Goal: Task Accomplishment & Management: Manage account settings

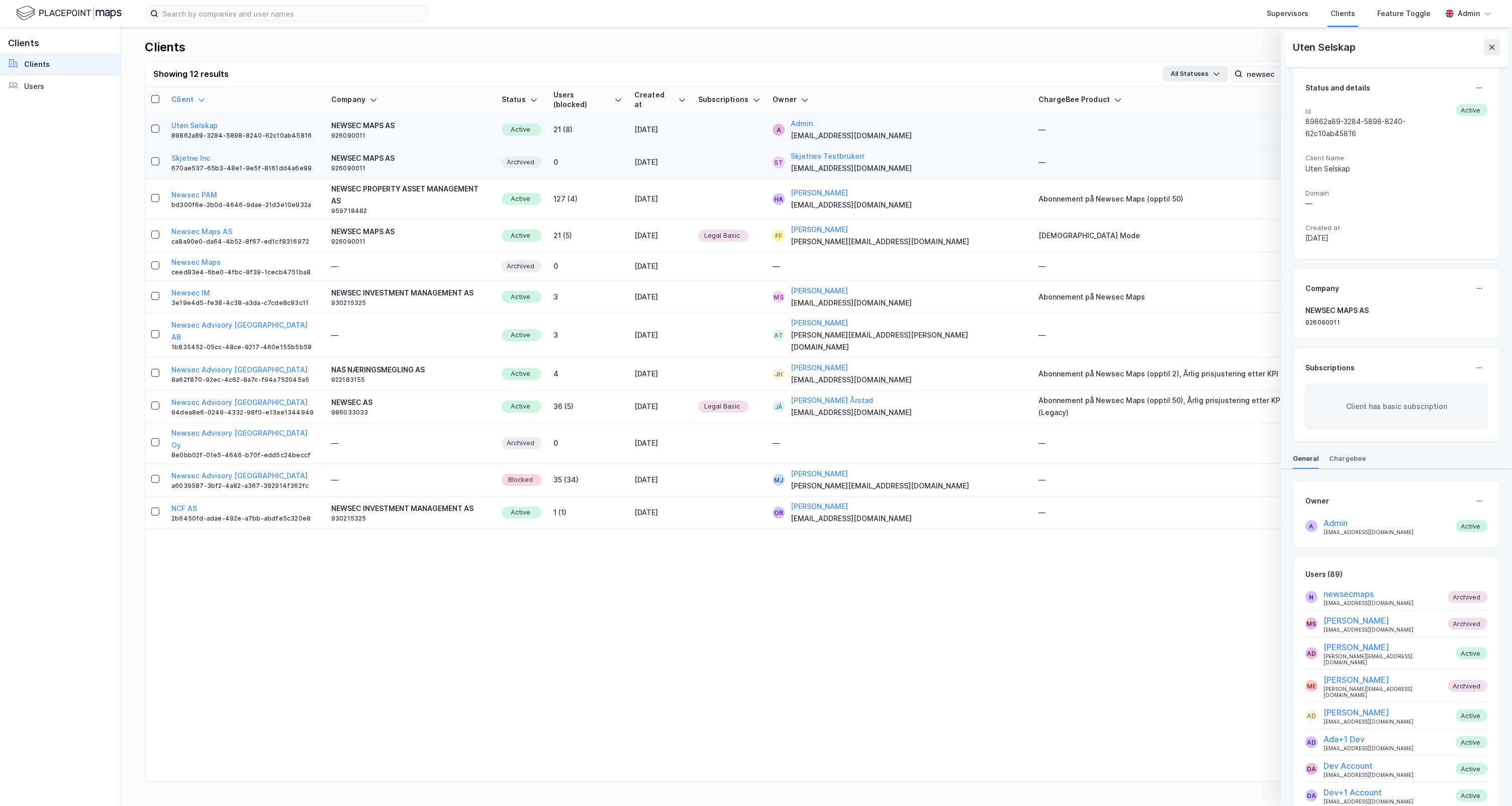
scroll to position [2168, 0]
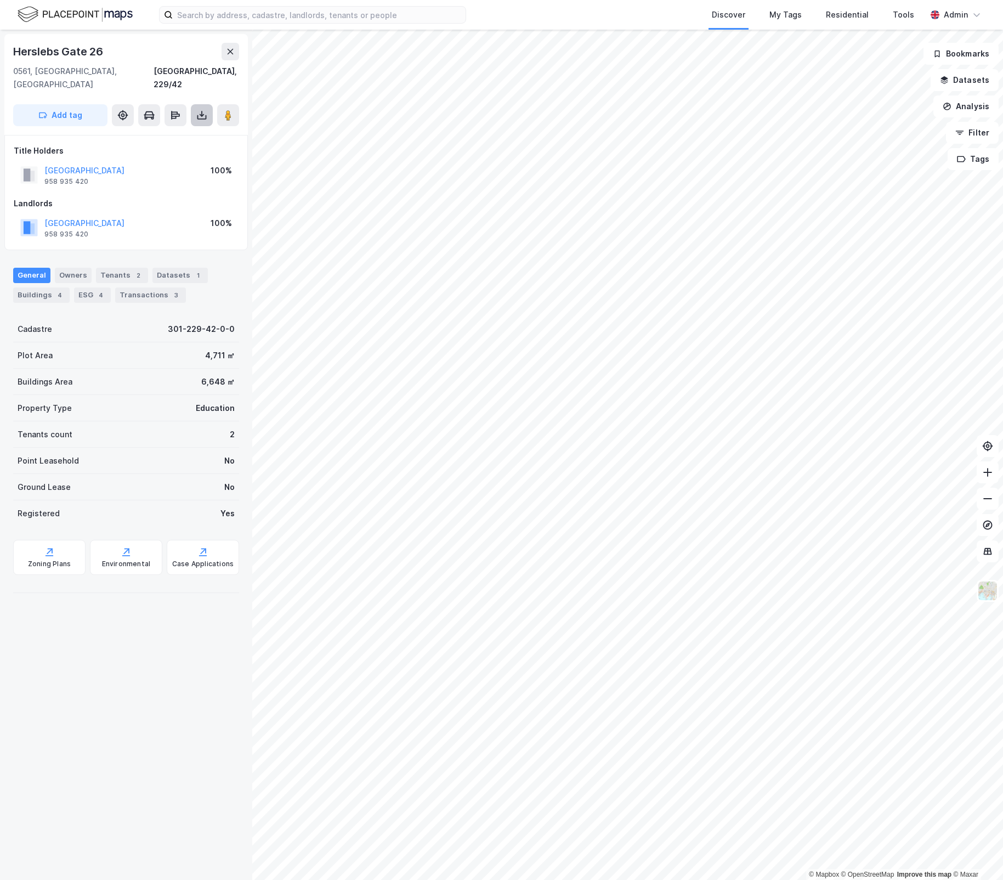
click at [197, 110] on icon at bounding box center [201, 115] width 11 height 11
click at [161, 150] on div "Download Property Report" at bounding box center [147, 154] width 93 height 9
click at [965, 19] on div "Admin" at bounding box center [956, 14] width 24 height 13
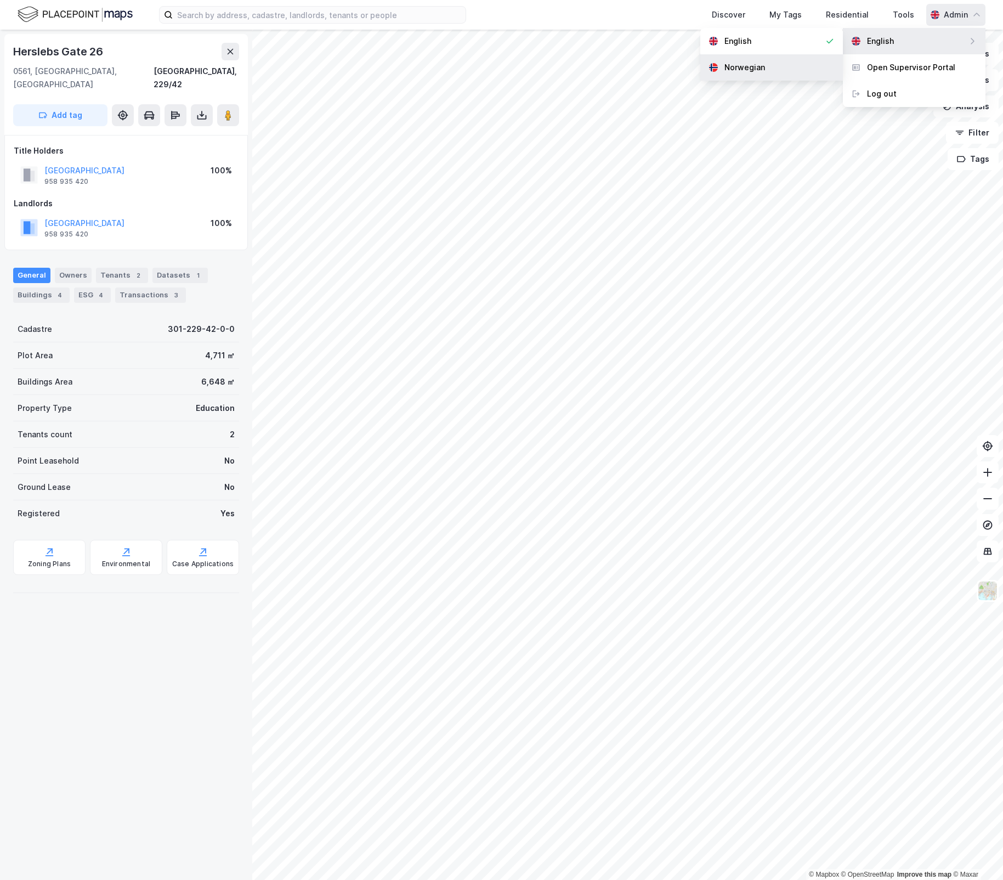
click at [779, 68] on div "Norwegian" at bounding box center [771, 67] width 143 height 26
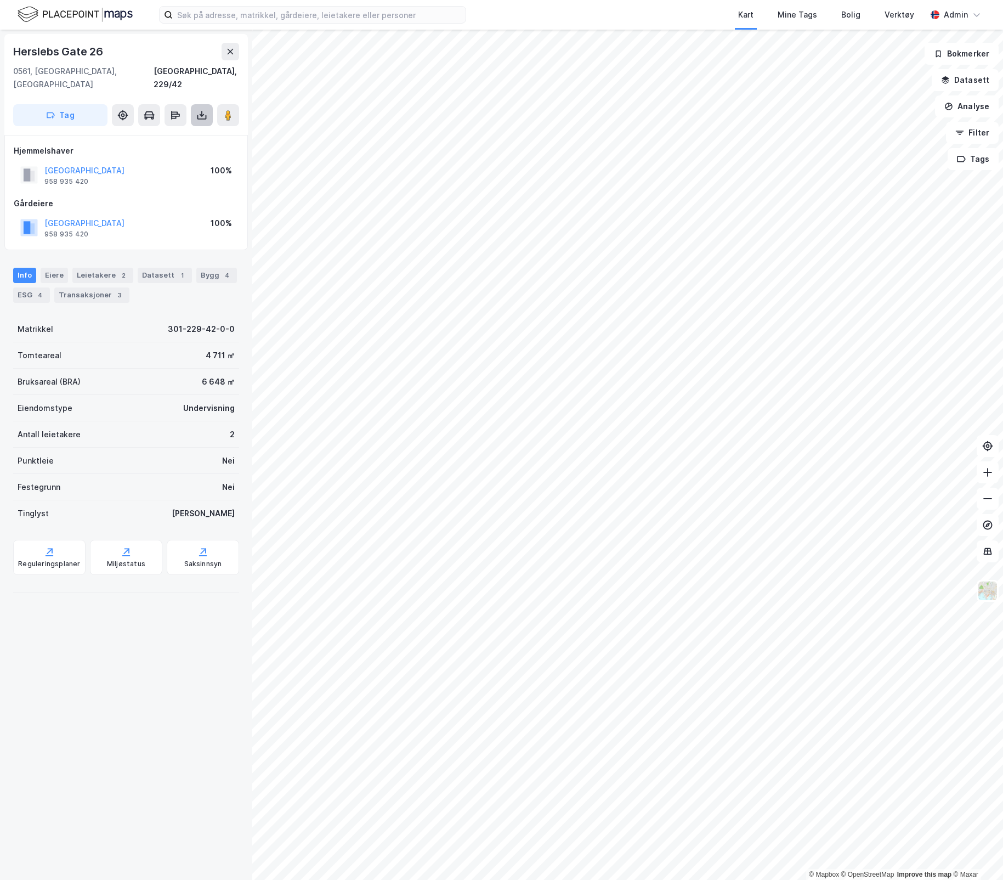
click at [195, 104] on button at bounding box center [202, 115] width 22 height 22
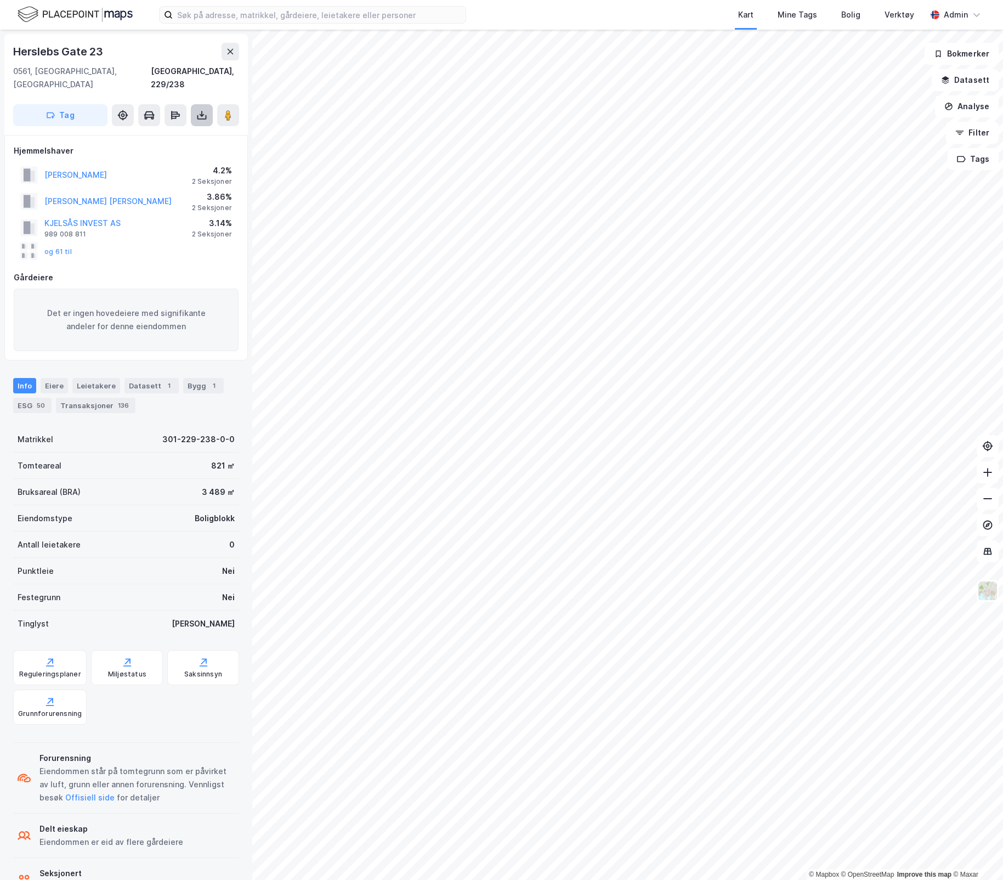
click at [201, 115] on icon at bounding box center [201, 117] width 9 height 4
click at [193, 150] on div "Last ned matrikkelrapport" at bounding box center [161, 154] width 90 height 9
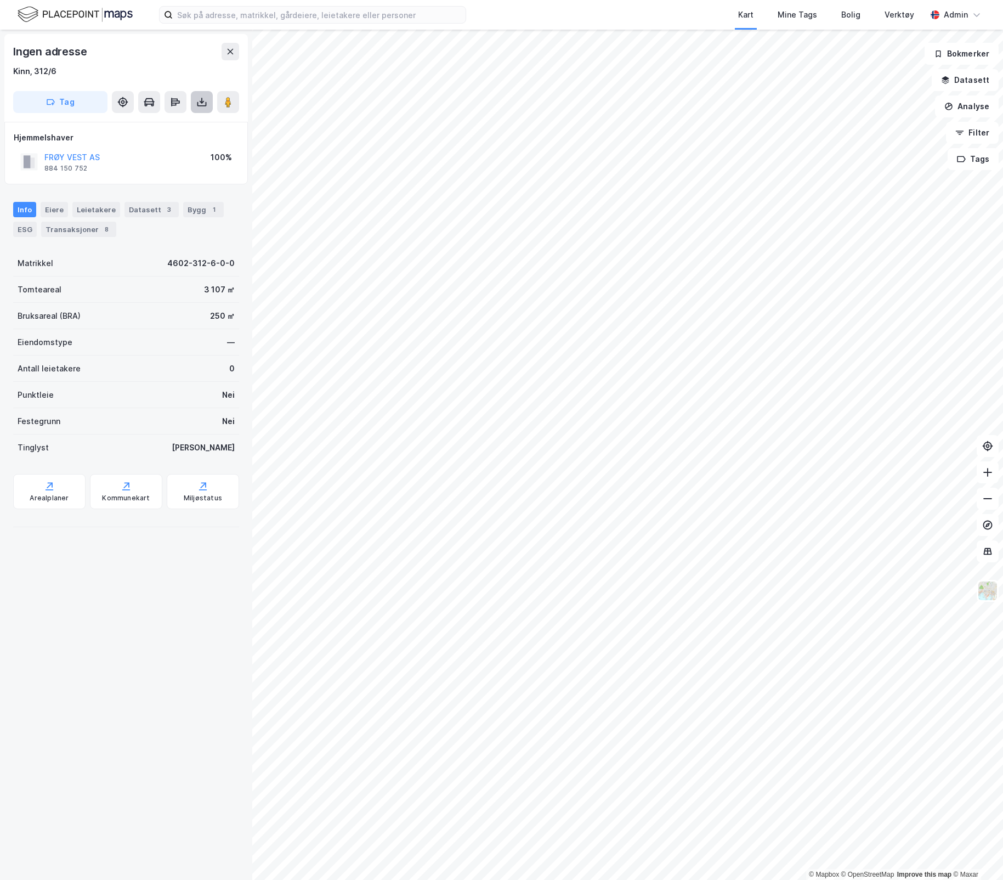
click at [197, 106] on icon at bounding box center [201, 102] width 11 height 11
click at [180, 144] on div "Last ned matrikkelrapport" at bounding box center [161, 141] width 90 height 9
click at [957, 14] on div "Admin" at bounding box center [956, 14] width 24 height 13
click at [897, 63] on div "Åpne Supervisor portalen" at bounding box center [915, 67] width 97 height 13
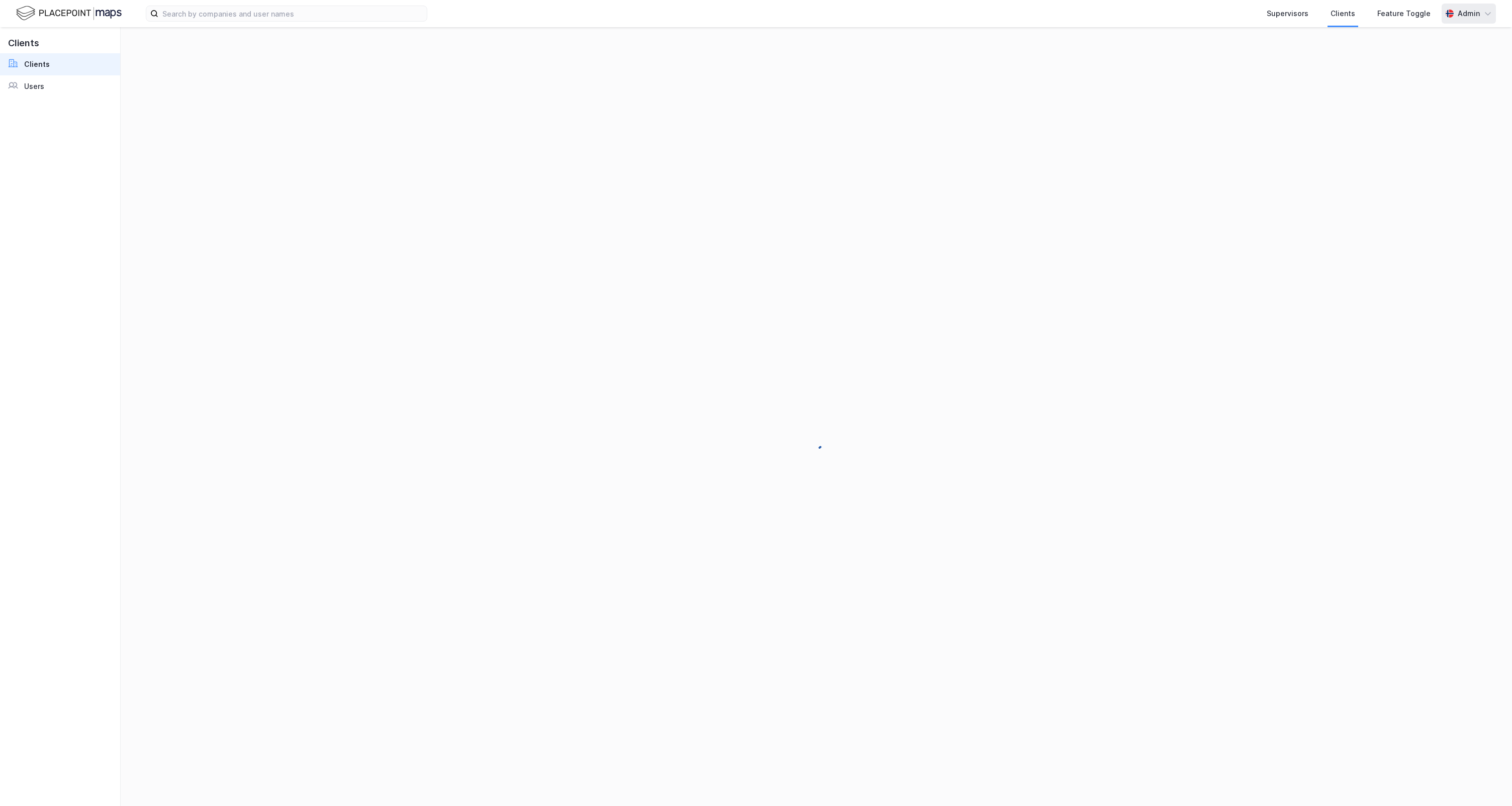
click at [1476, 15] on div "Admin" at bounding box center [1468, 13] width 22 height 12
click at [1323, 42] on div "Engelsk" at bounding box center [1299, 38] width 131 height 24
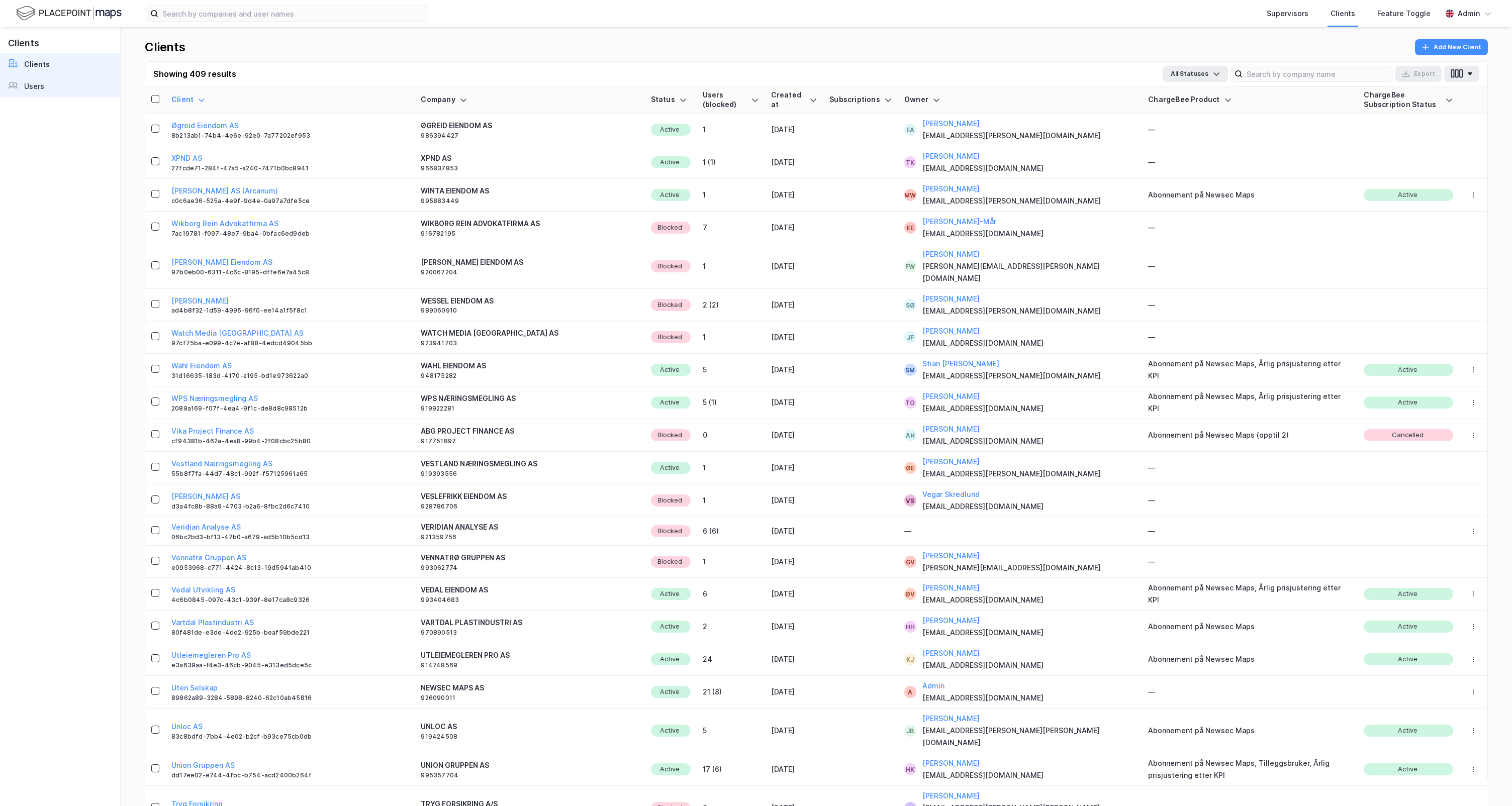
click at [61, 82] on link "Users" at bounding box center [60, 86] width 120 height 22
click at [71, 91] on link "Users" at bounding box center [60, 86] width 120 height 22
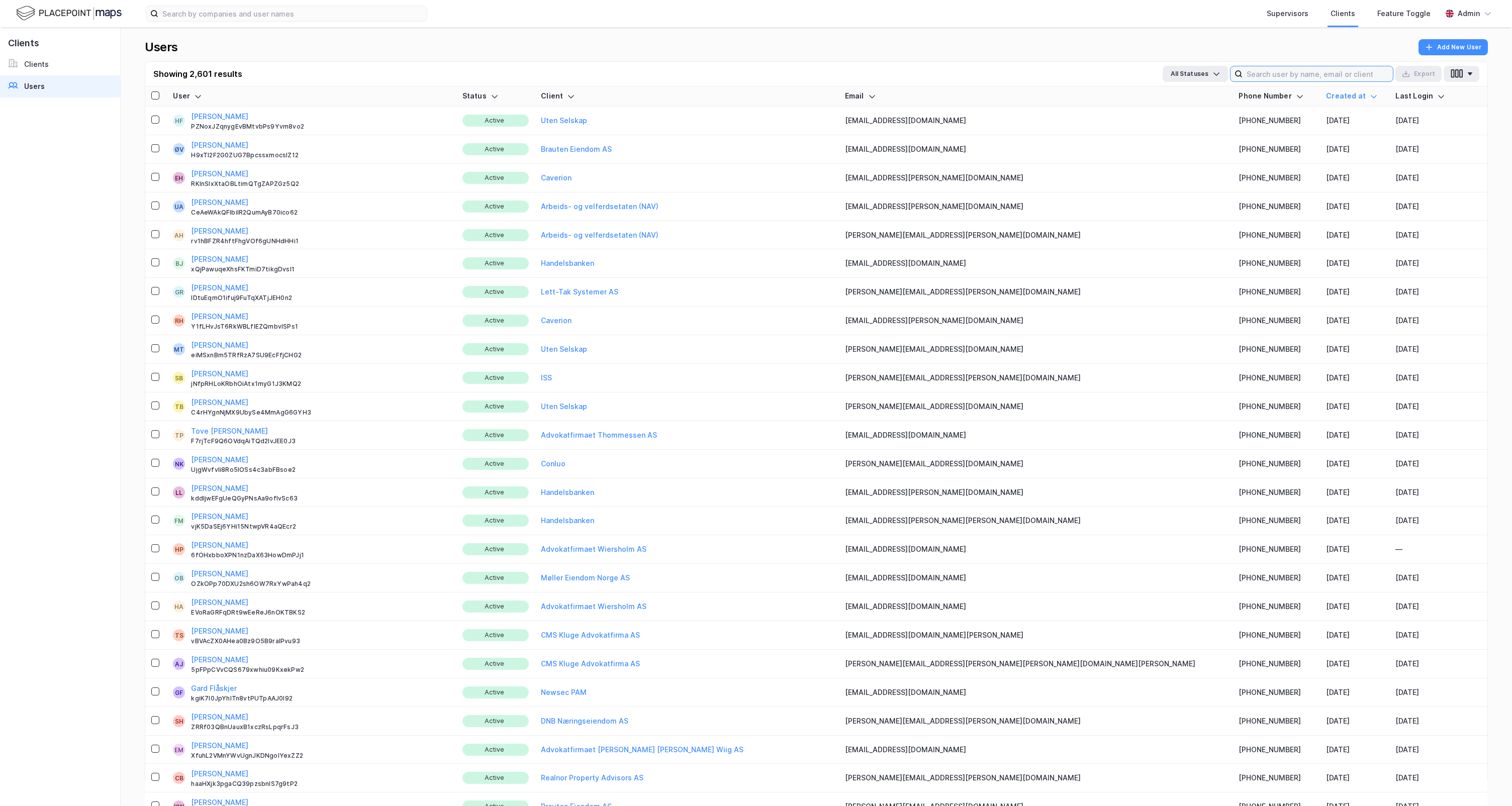
click at [1274, 69] on input at bounding box center [1318, 73] width 150 height 15
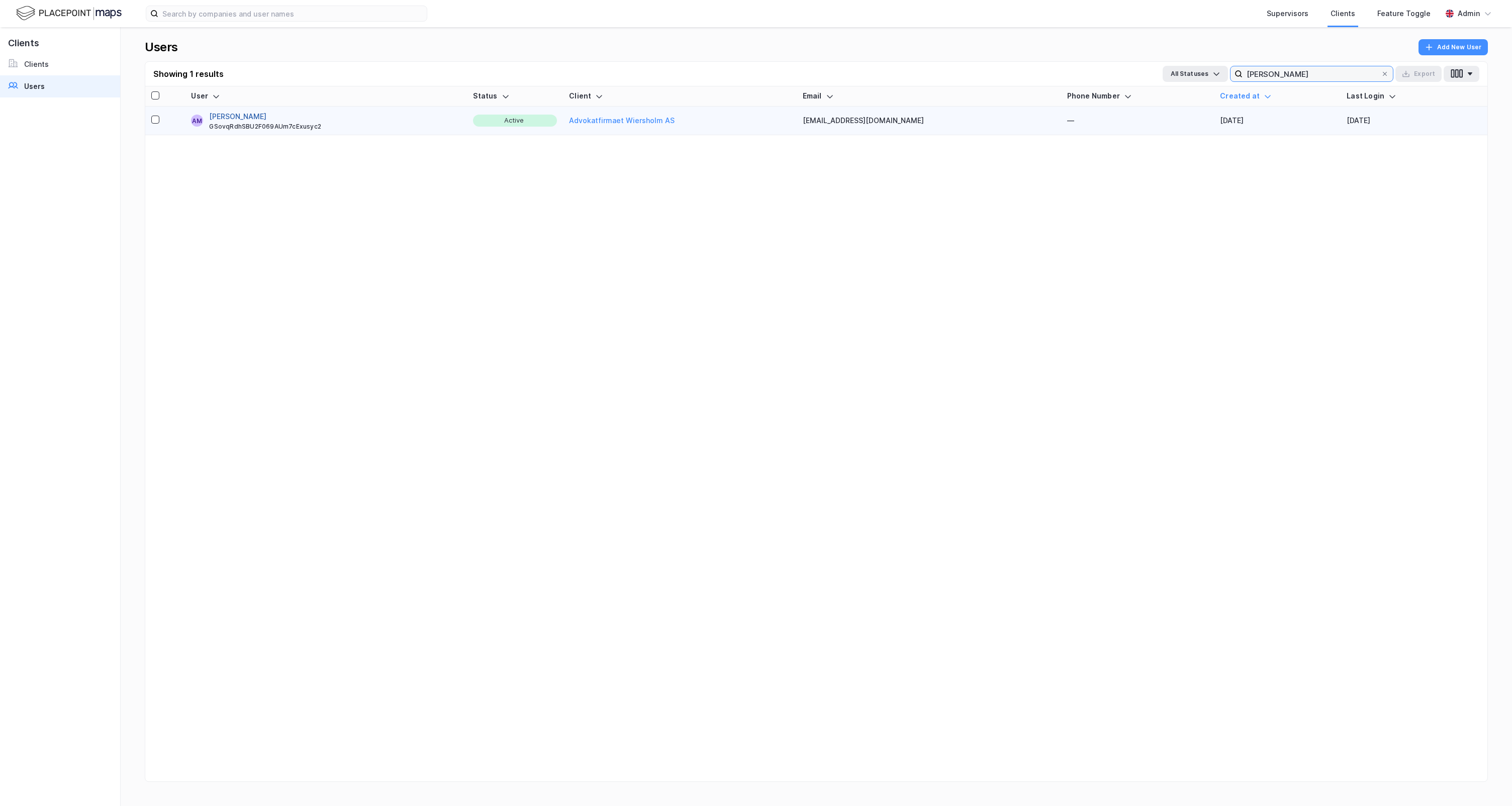
type input "andrea minu"
click at [261, 114] on button "[PERSON_NAME]" at bounding box center [237, 116] width 58 height 12
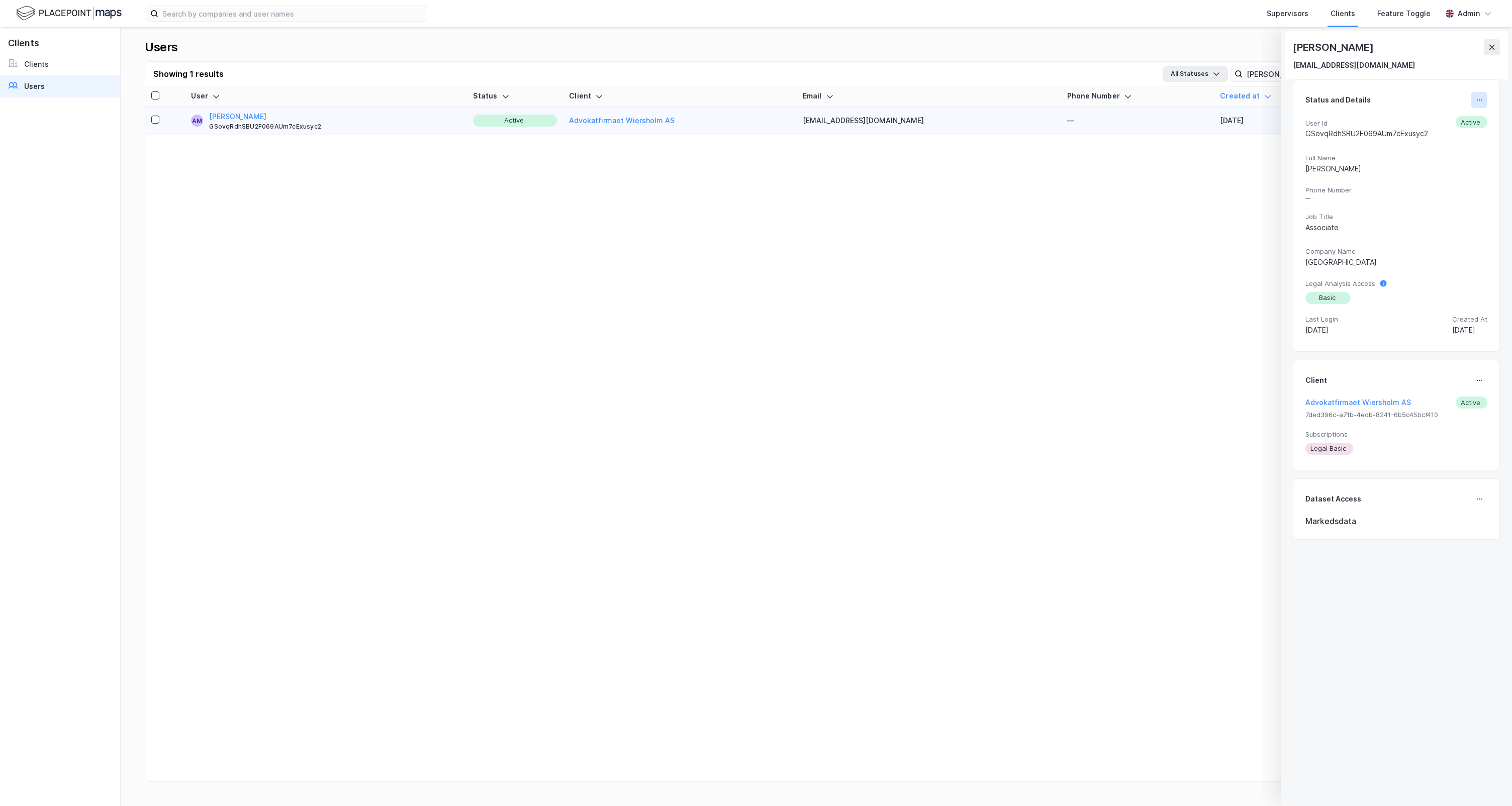
click at [1480, 104] on button at bounding box center [1479, 100] width 16 height 16
click at [833, 273] on div "User Status Client Email Phone Number Created at Last Login AM Andrea Minutella…" at bounding box center [816, 445] width 1342 height 719
click at [853, 413] on div "User Status Client Email Phone Number Created at Last Login AM Andrea Minutella…" at bounding box center [816, 445] width 1342 height 719
